Goal: Find specific page/section: Find specific page/section

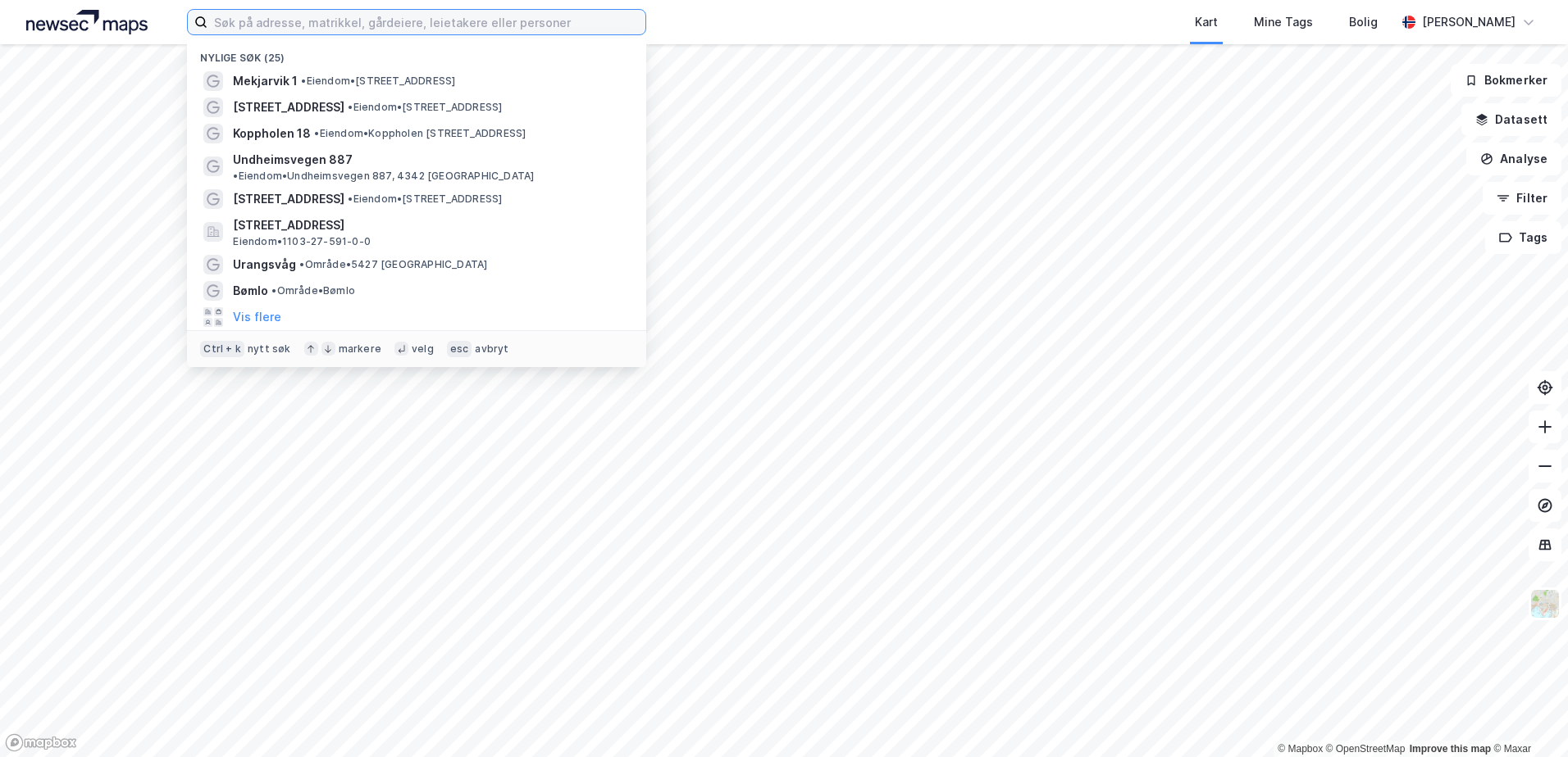
click at [431, 28] on input at bounding box center [426, 22] width 438 height 25
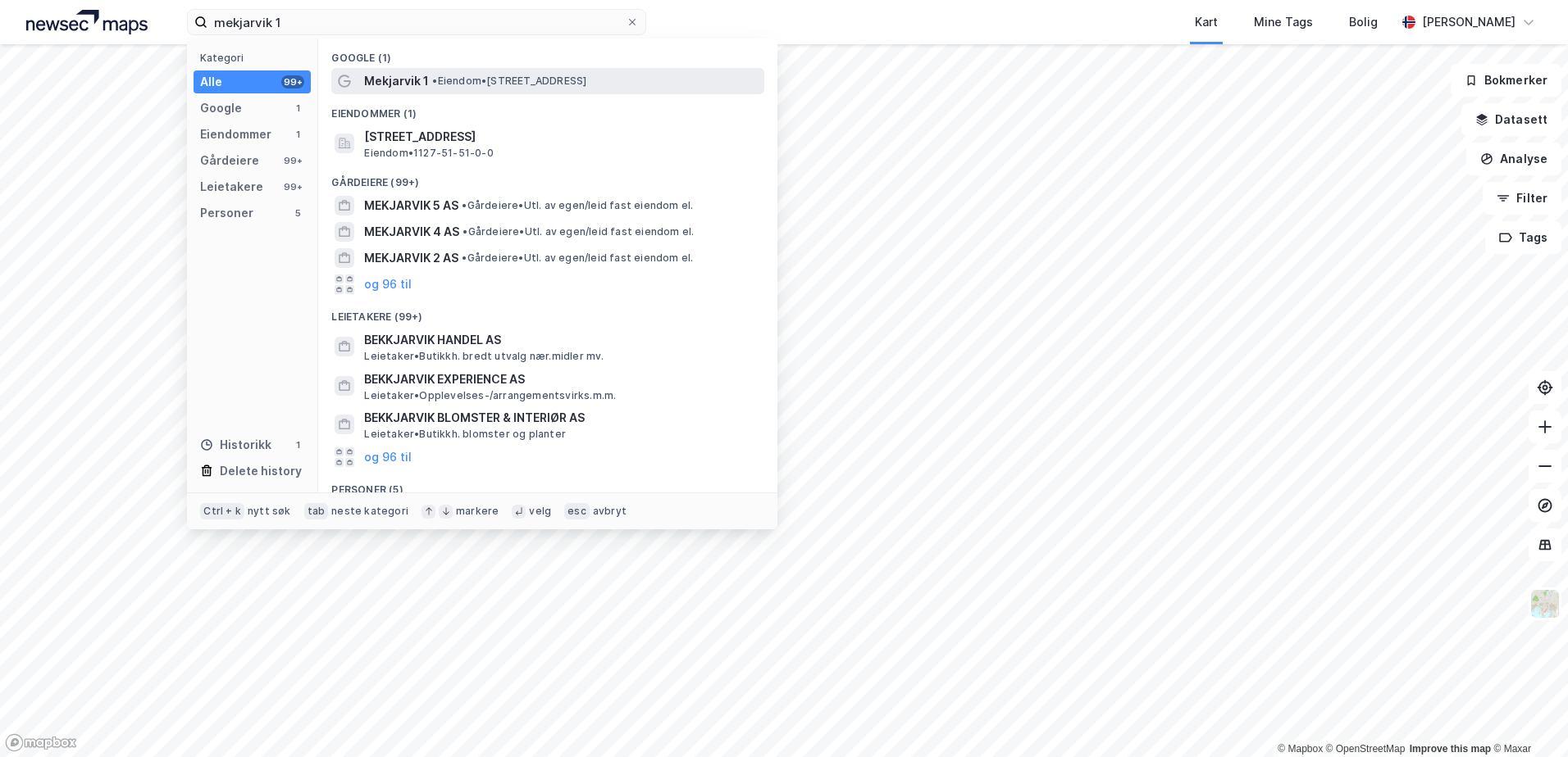
click at [433, 75] on span "•" at bounding box center [434, 80] width 5 height 12
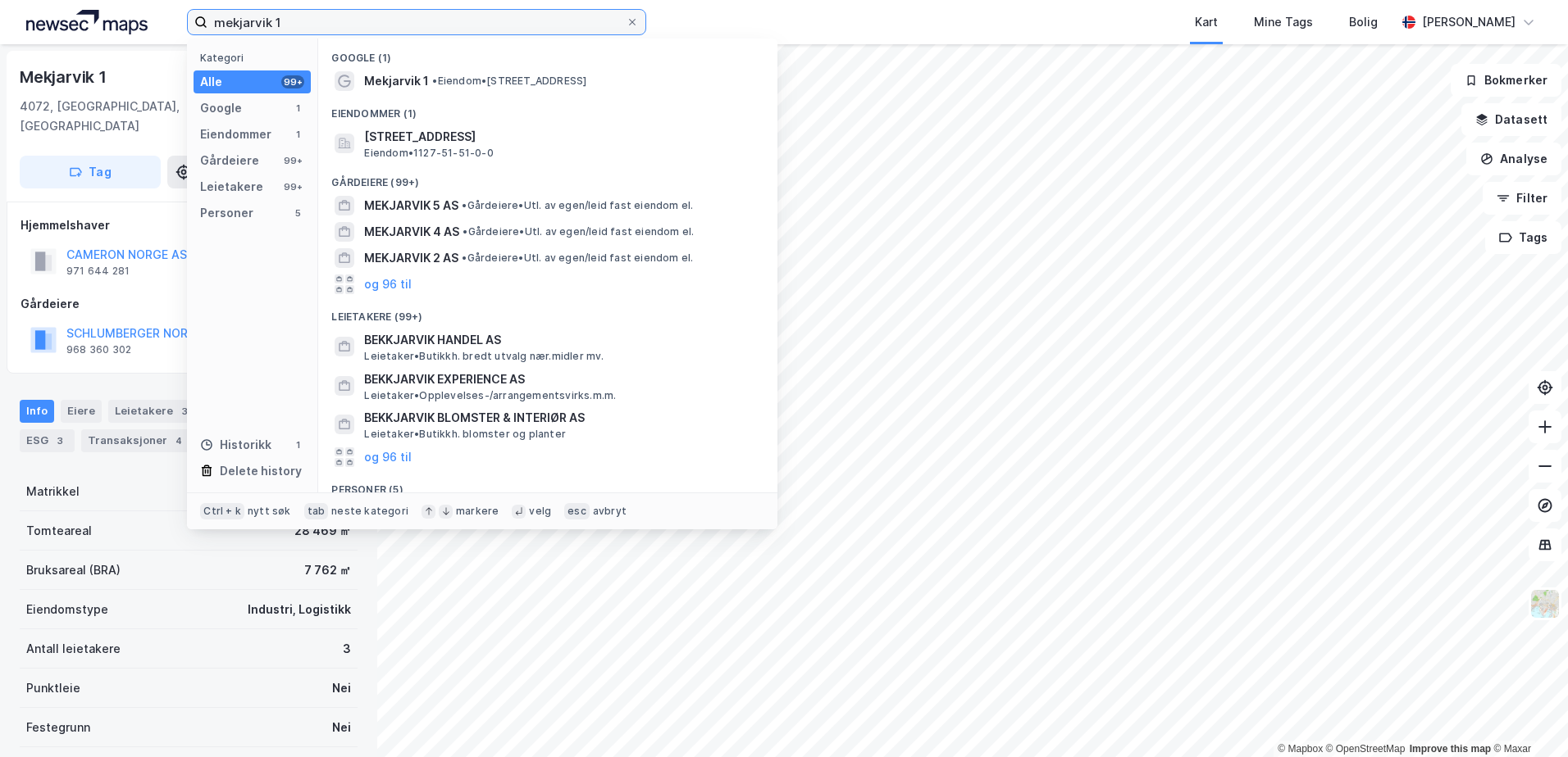
click at [315, 27] on input "mekjarvik 1" at bounding box center [416, 22] width 418 height 25
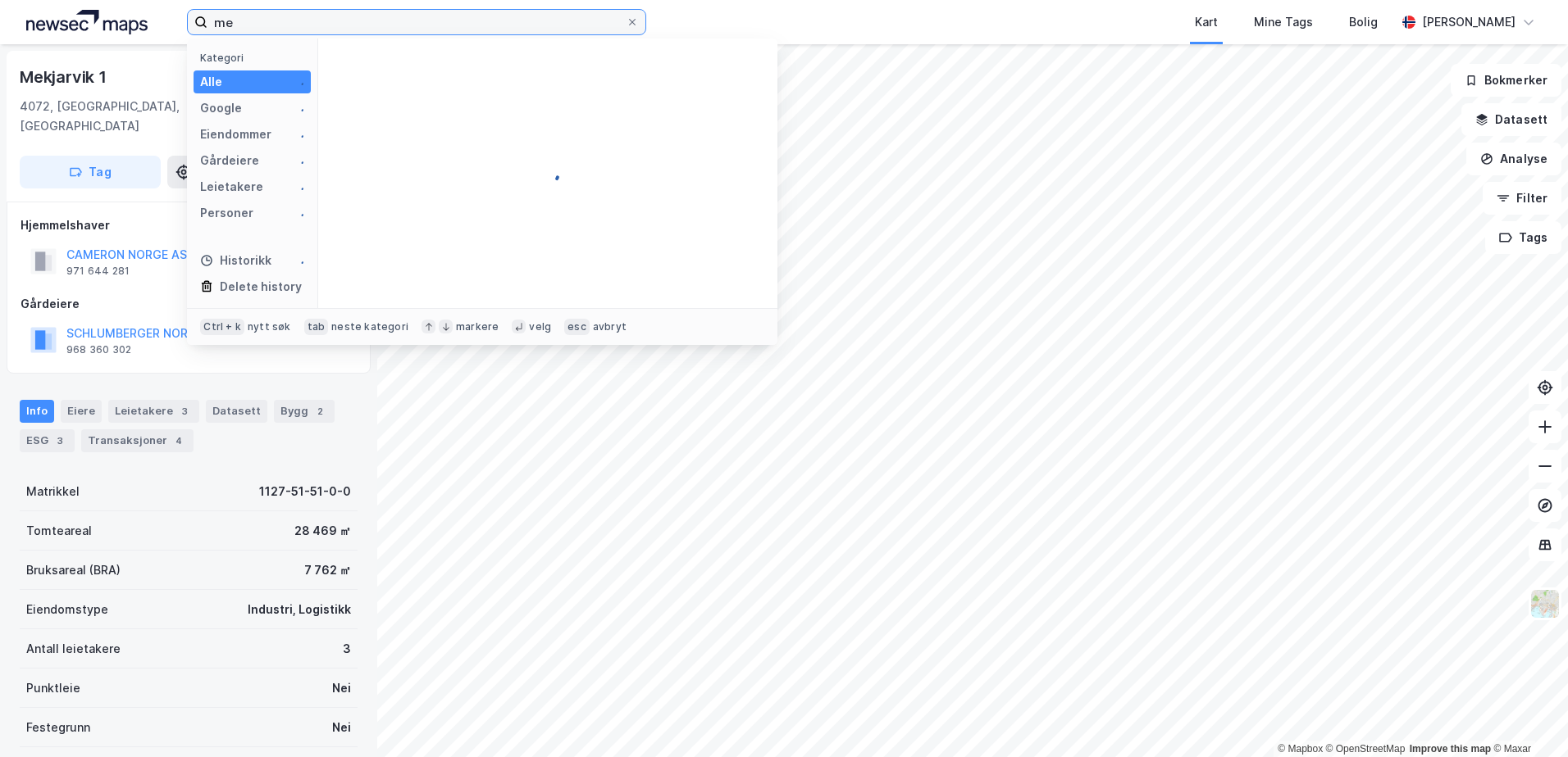
type input "m"
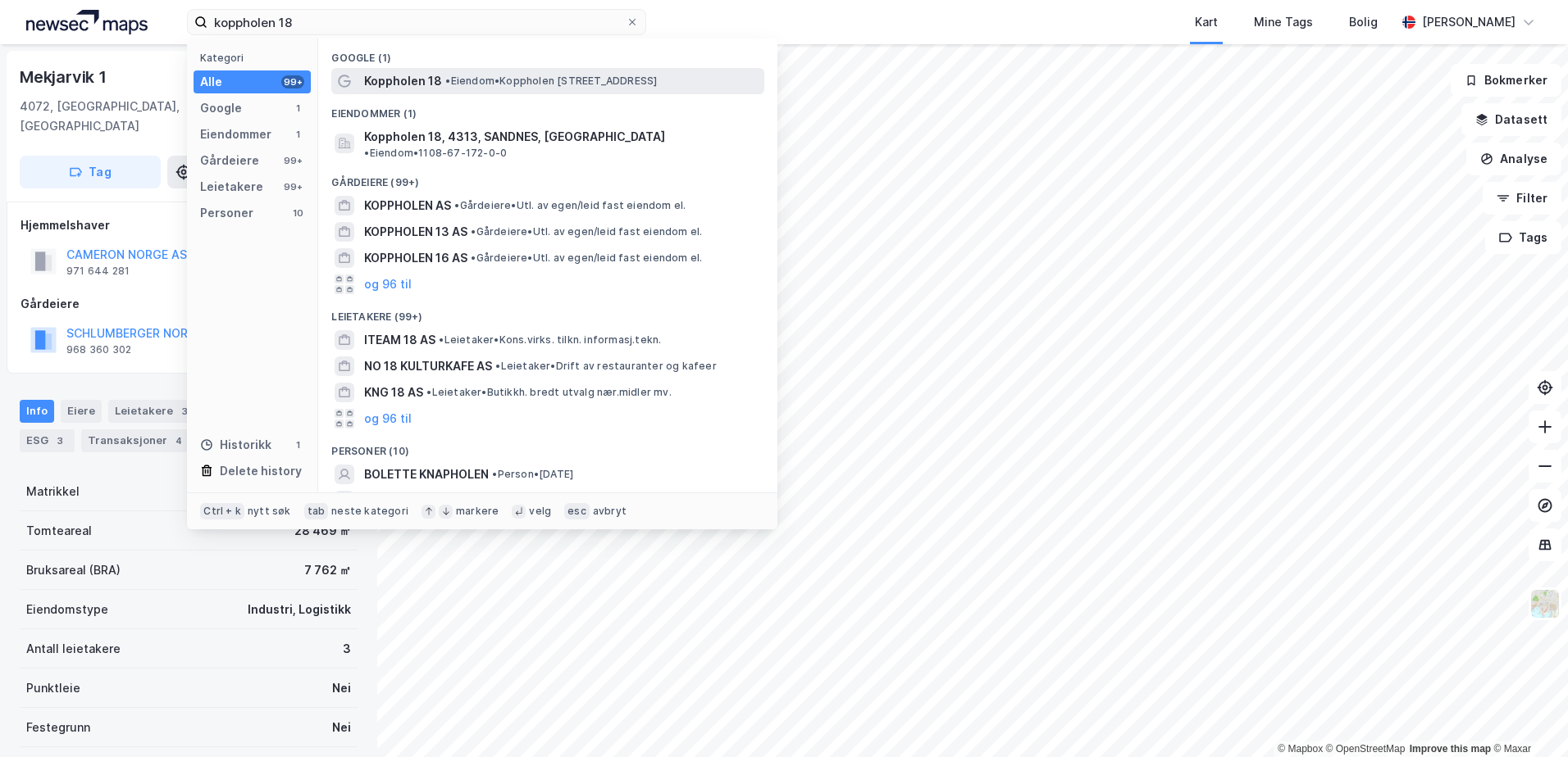
click at [376, 75] on span "Koppholen 18" at bounding box center [403, 81] width 78 height 20
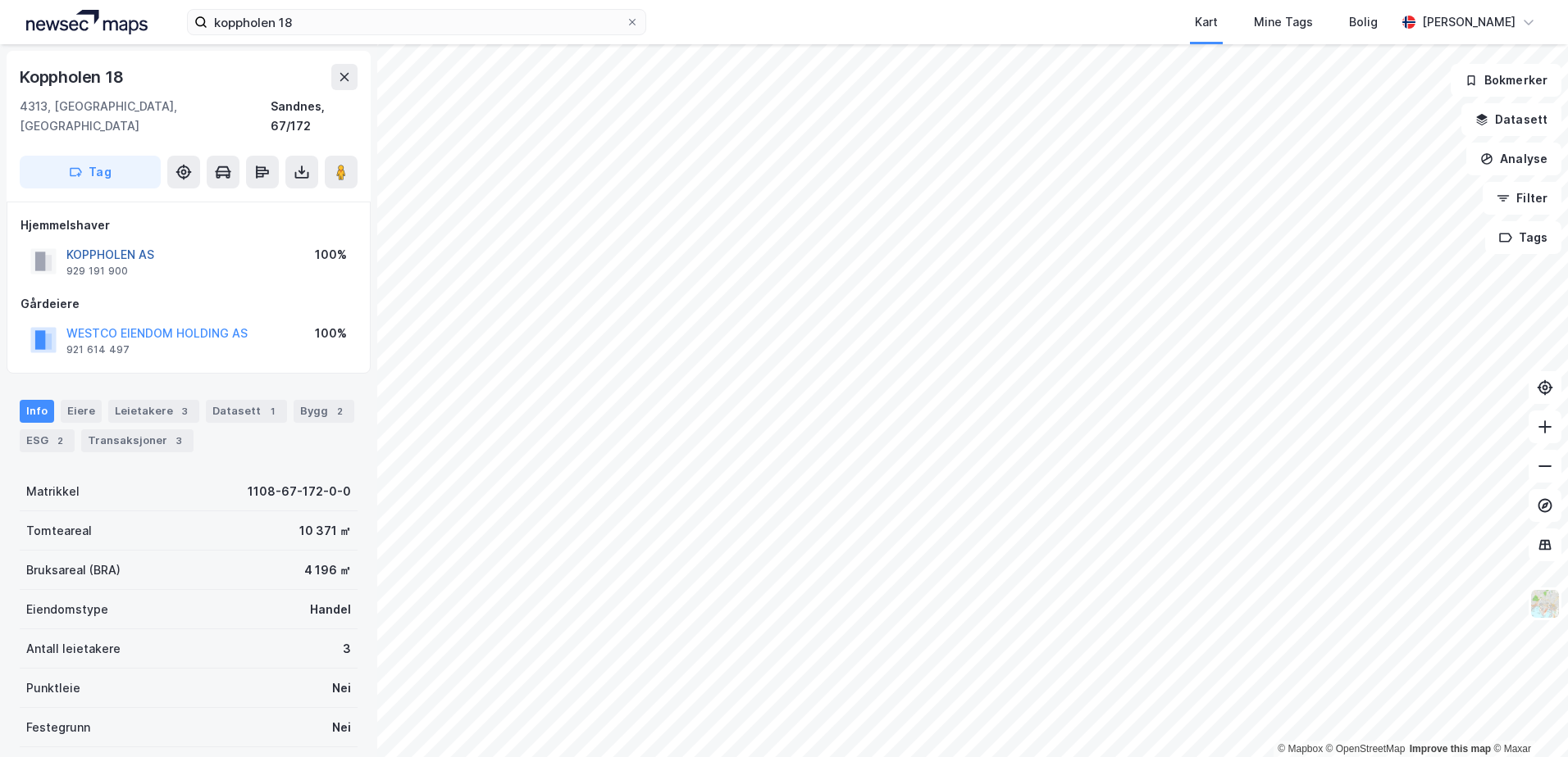
click at [0, 0] on button "KOPPHOLEN AS" at bounding box center [0, 0] width 0 height 0
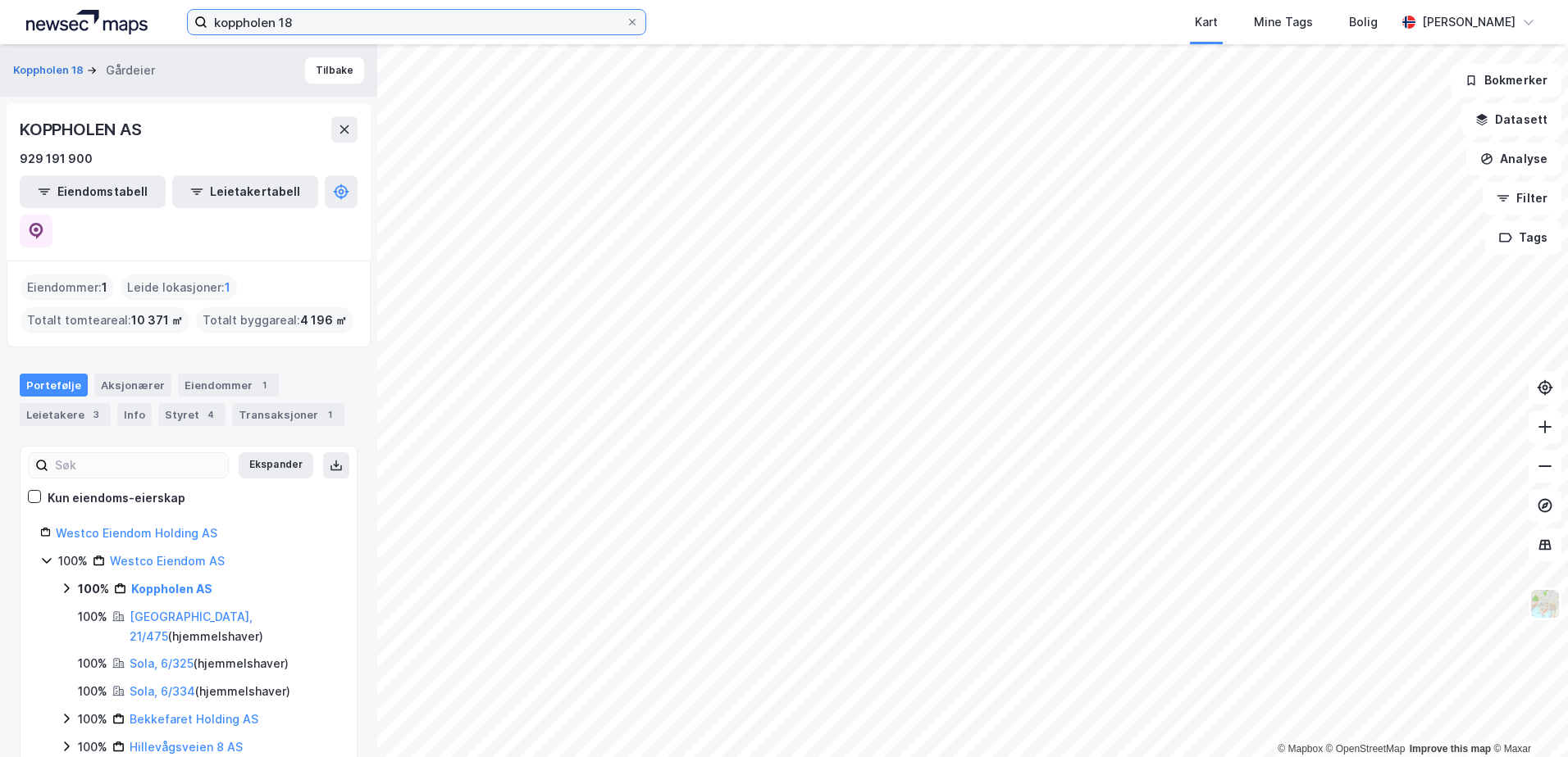
click at [306, 16] on input "koppholen 18" at bounding box center [416, 22] width 418 height 25
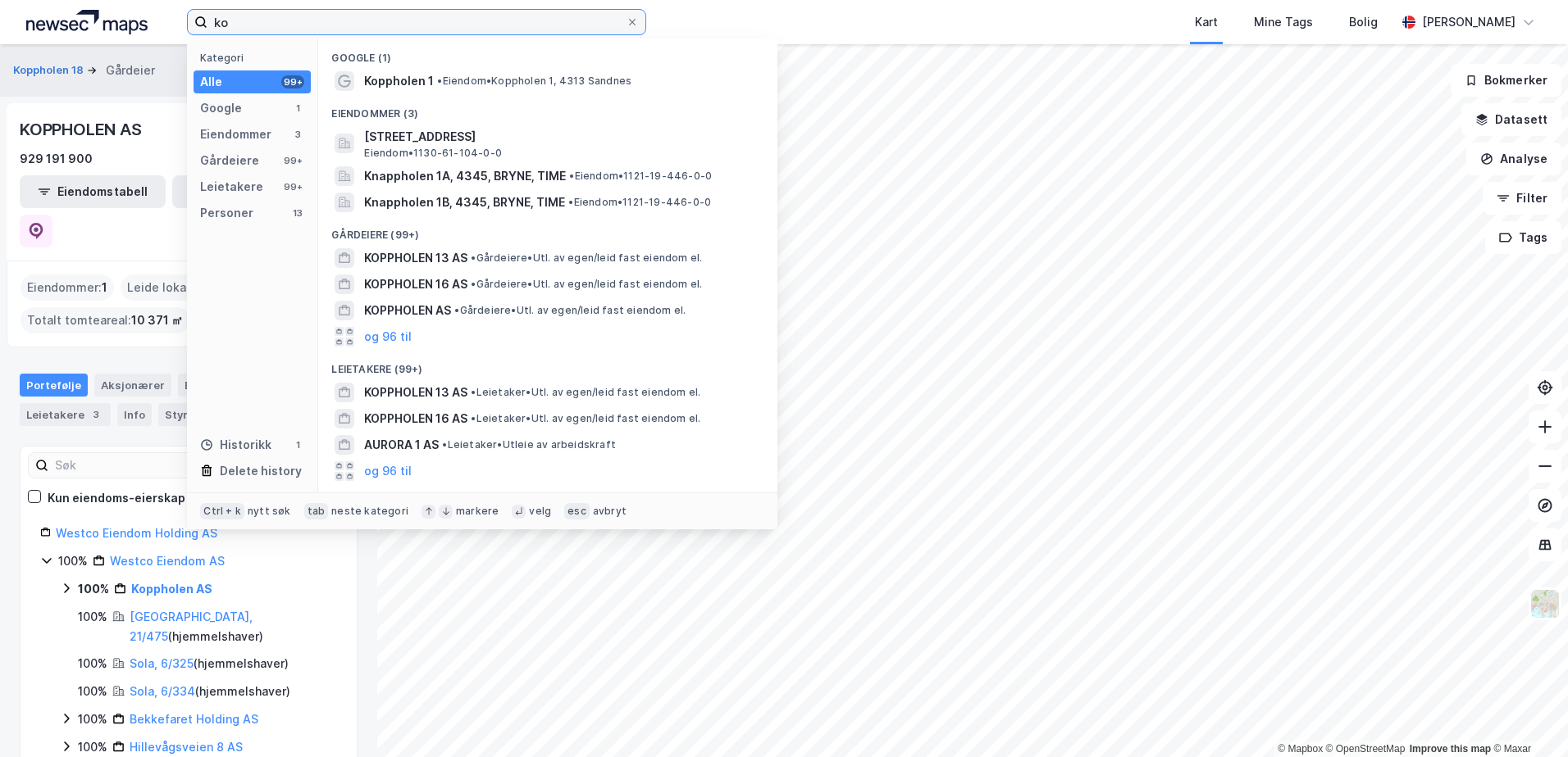
type input "k"
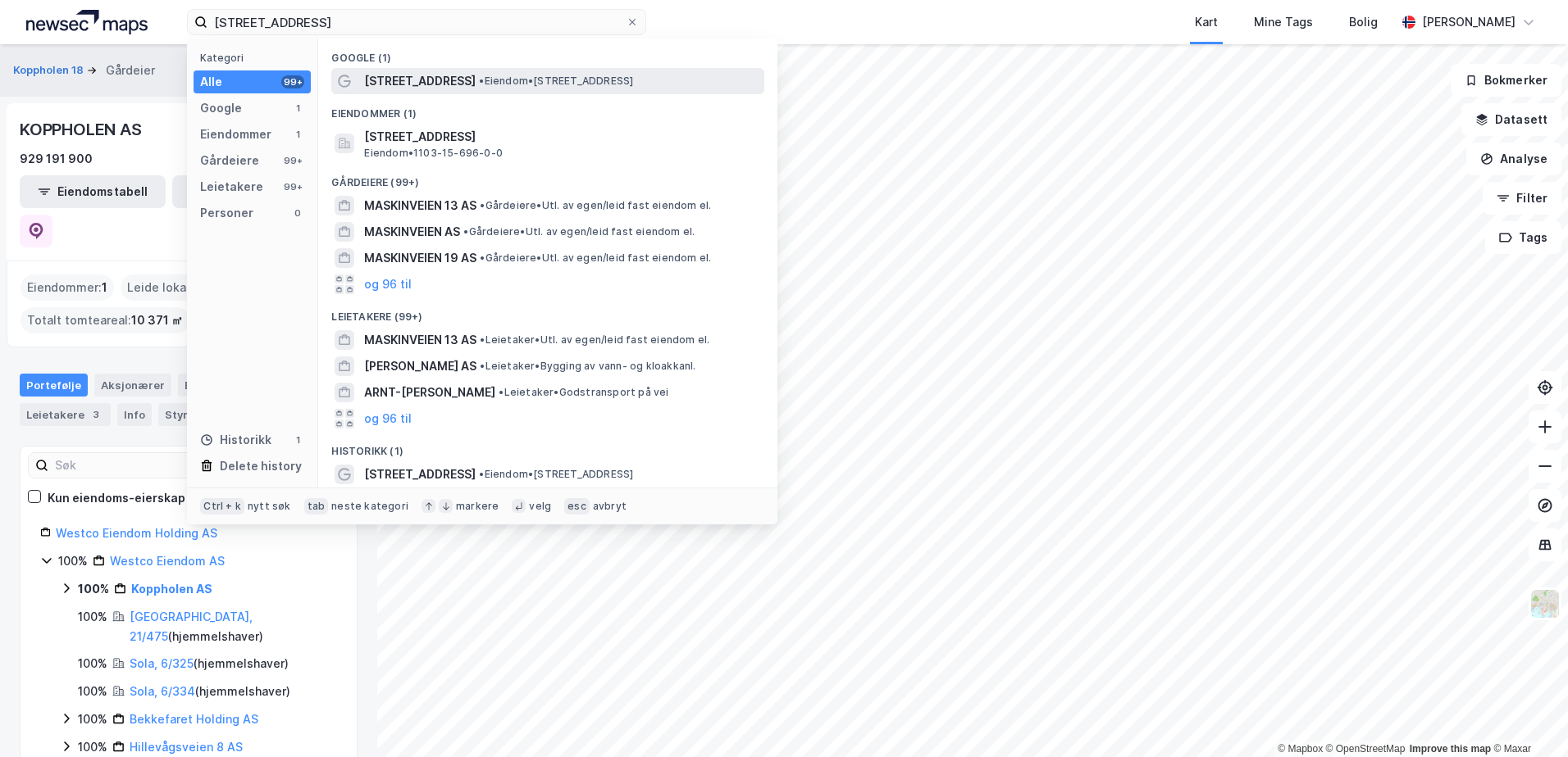
click at [484, 83] on span "• Eiendom • [STREET_ADDRESS]" at bounding box center [555, 81] width 155 height 13
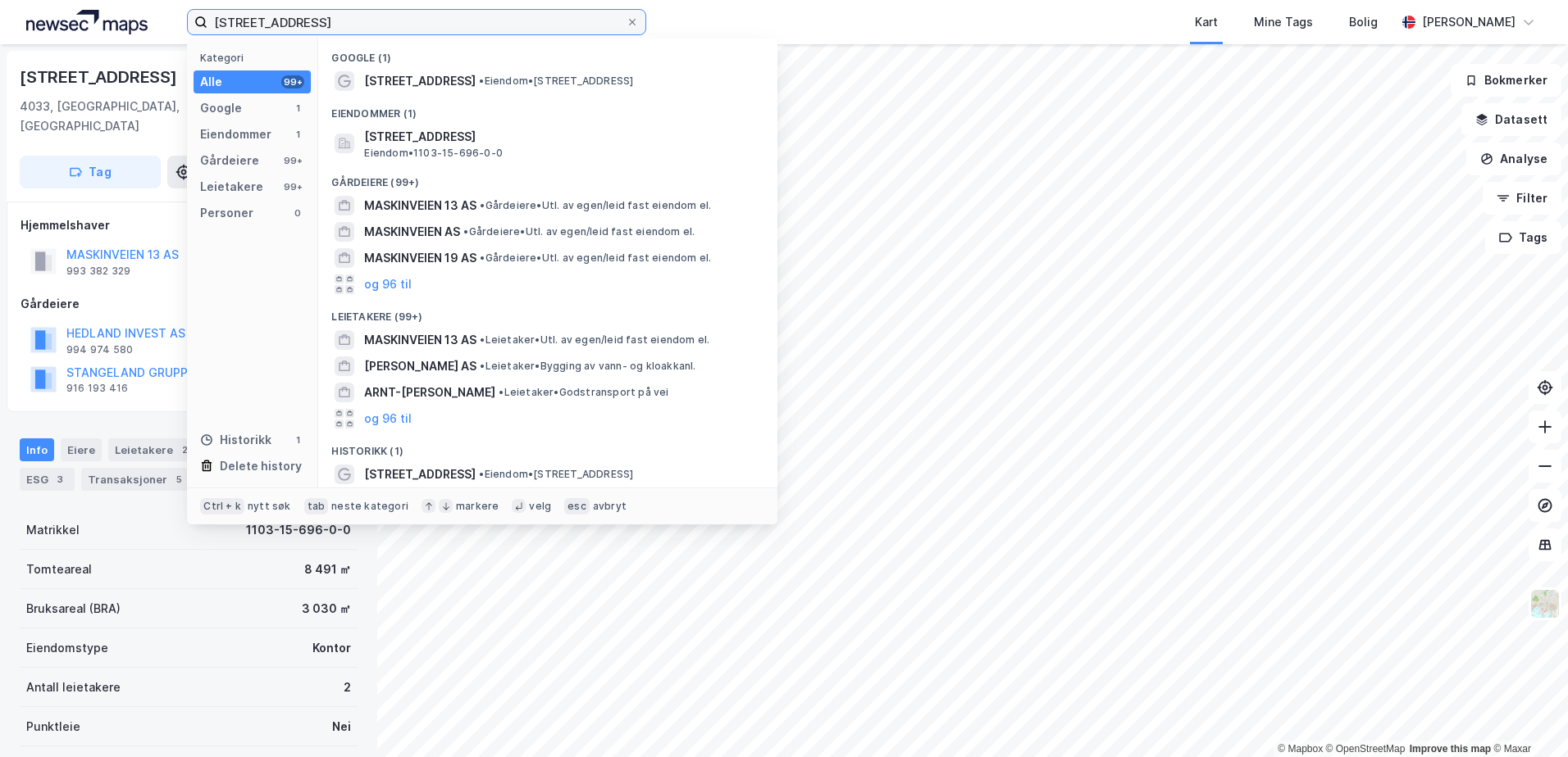
drag, startPoint x: 335, startPoint y: 26, endPoint x: 208, endPoint y: 19, distance: 127.2
click at [209, 19] on input "[STREET_ADDRESS]" at bounding box center [416, 22] width 418 height 25
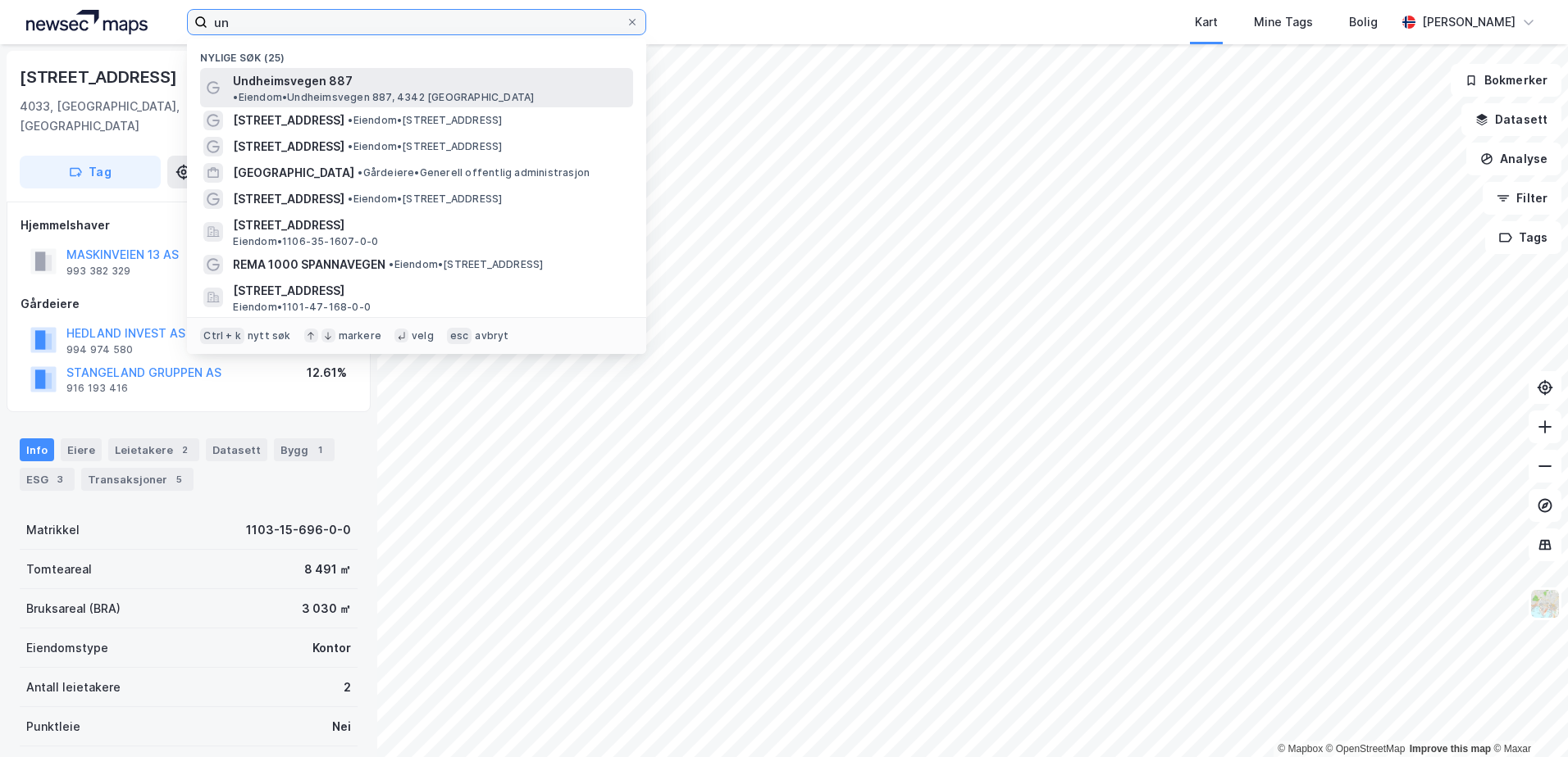
type input "un"
click at [257, 79] on span "Undheimsvegen 887" at bounding box center [293, 81] width 120 height 20
